Goal: Transaction & Acquisition: Book appointment/travel/reservation

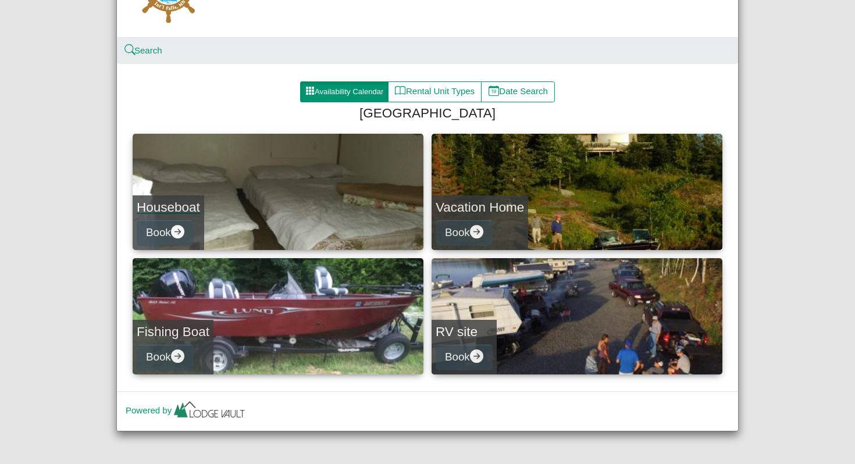
scroll to position [91, 0]
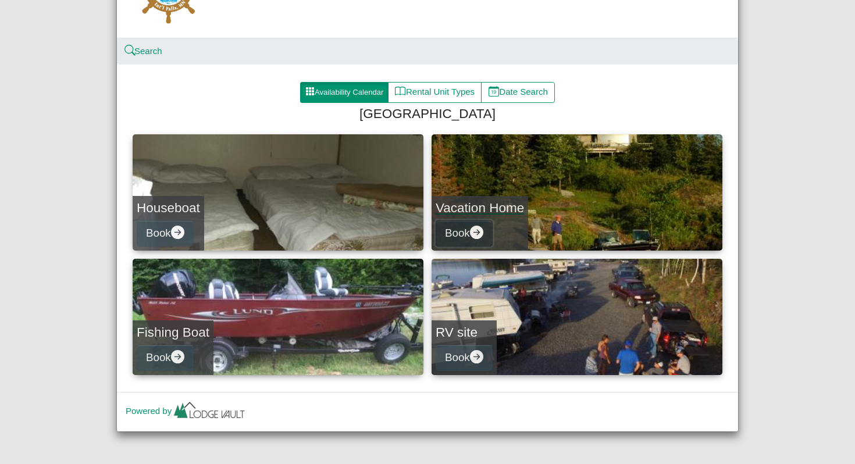
click at [487, 222] on button "Book" at bounding box center [464, 233] width 57 height 26
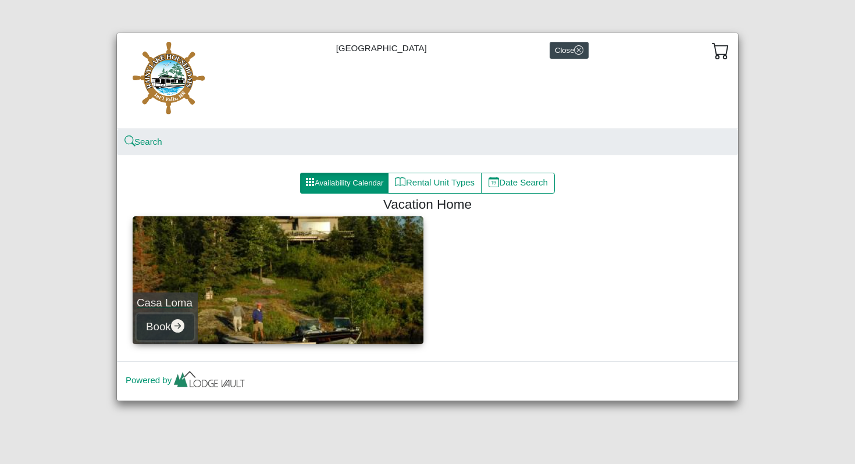
click at [181, 329] on icon "arrow right circle fill" at bounding box center [177, 325] width 13 height 13
select select "*"
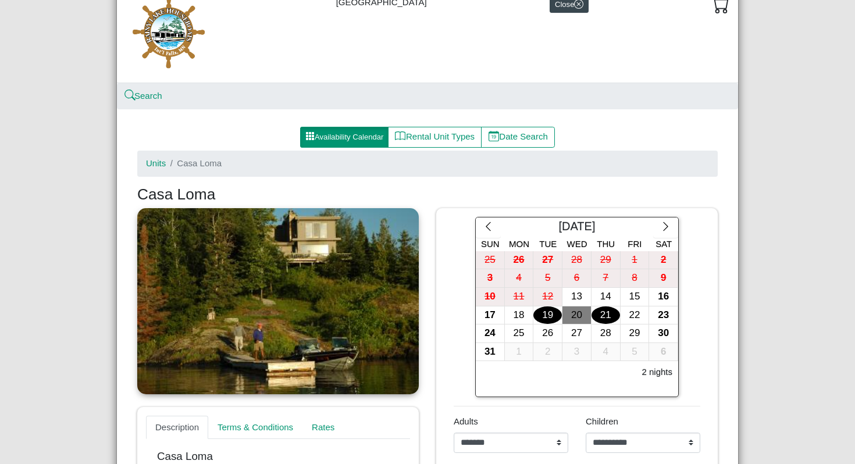
scroll to position [48, 0]
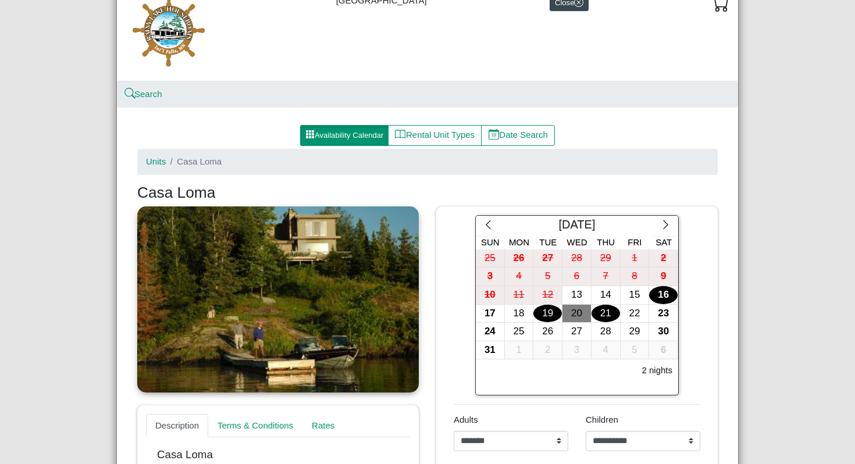
click at [669, 297] on div "16" at bounding box center [663, 295] width 29 height 18
click at [488, 315] on div "17" at bounding box center [490, 314] width 29 height 18
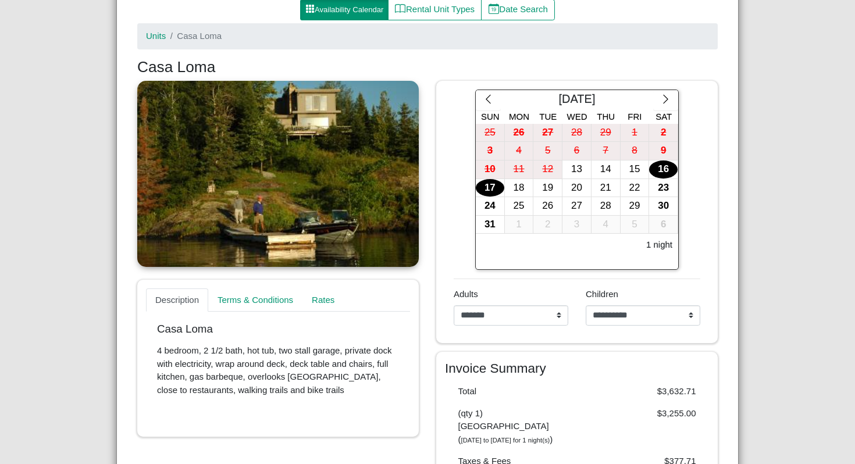
scroll to position [185, 0]
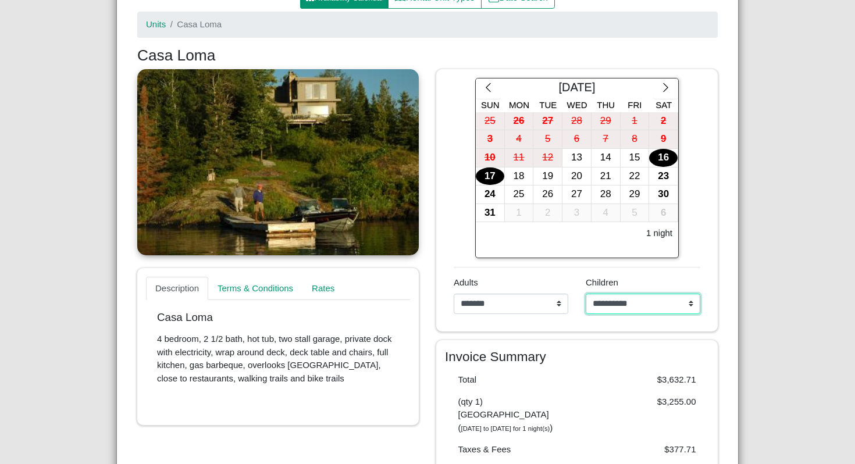
click at [615, 304] on select "**********" at bounding box center [643, 304] width 115 height 21
select select "*"
click at [586, 294] on select "**********" at bounding box center [643, 304] width 115 height 21
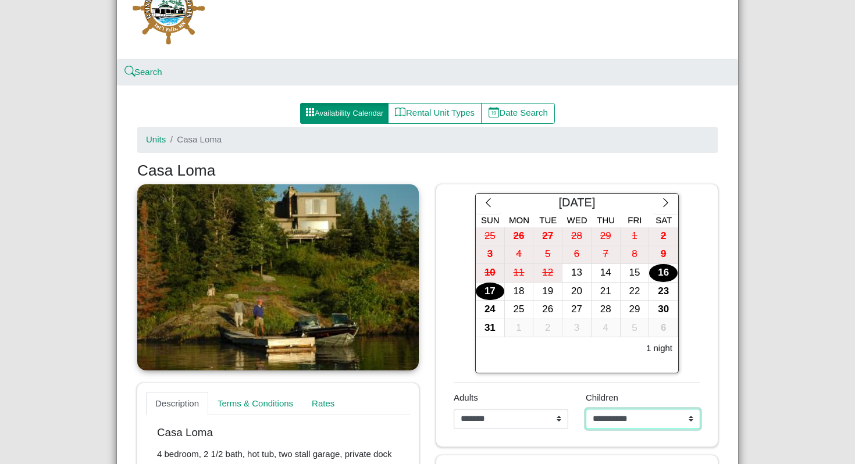
scroll to position [0, 0]
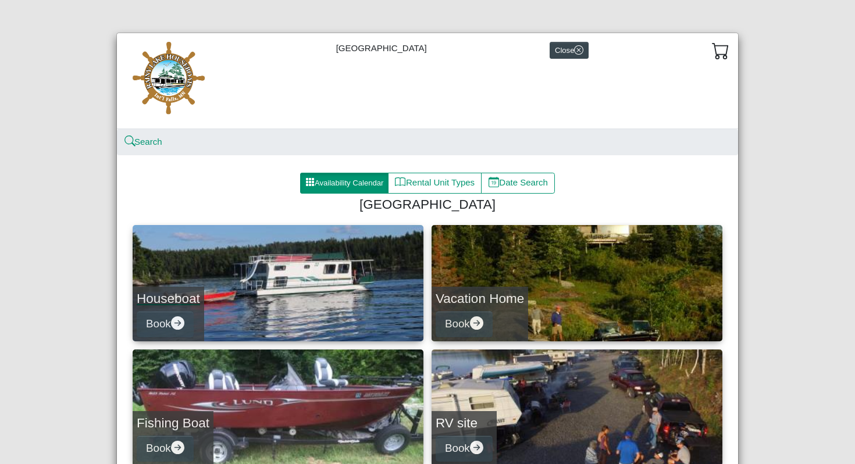
click at [326, 300] on link "Houseboat Book" at bounding box center [278, 283] width 291 height 116
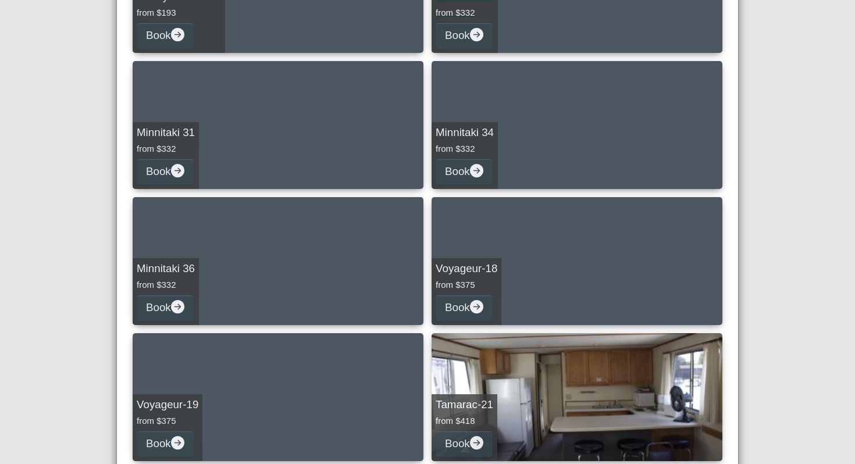
scroll to position [290, 0]
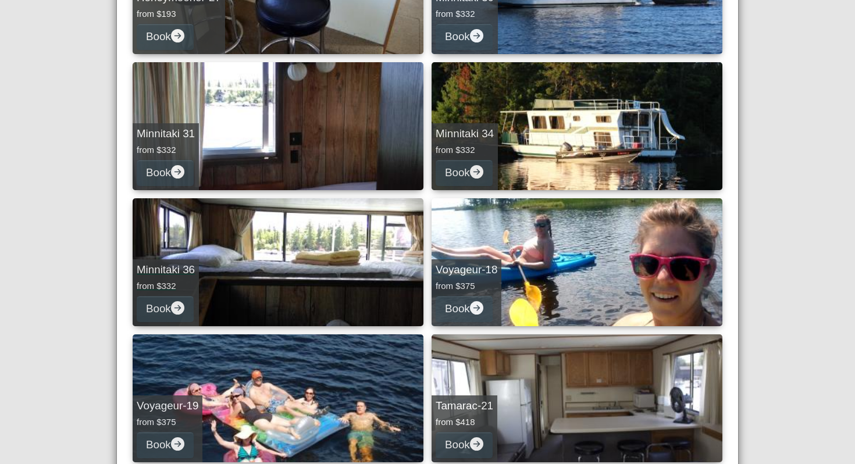
click at [284, 252] on link "Minnitaki 36 from $332 Book" at bounding box center [278, 262] width 291 height 128
select select "*"
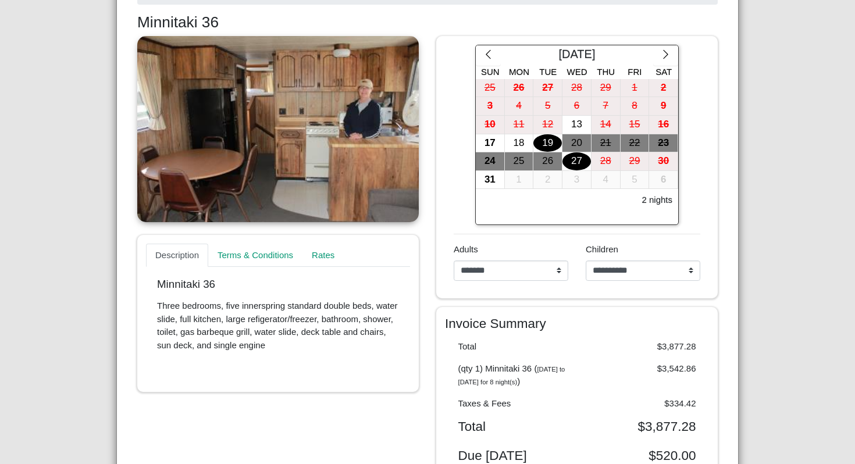
scroll to position [219, 0]
